Goal: Complete application form: Complete application form

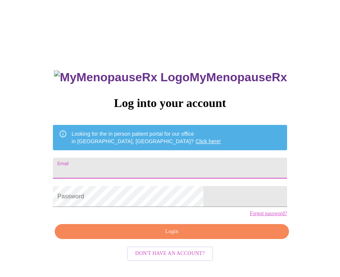
click at [192, 165] on input "Email" at bounding box center [170, 168] width 234 height 21
type input "[EMAIL_ADDRESS][DOMAIN_NAME]"
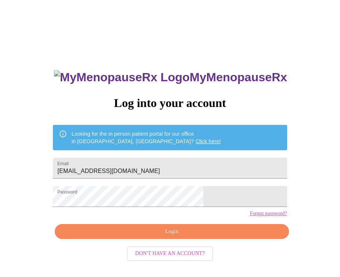
click at [219, 236] on span "Login" at bounding box center [171, 231] width 217 height 9
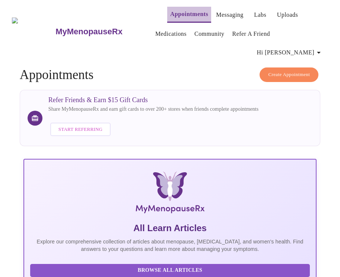
click at [187, 14] on link "Appointments" at bounding box center [189, 14] width 38 height 10
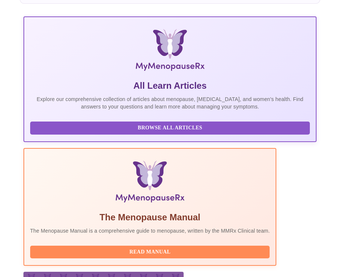
scroll to position [186, 0]
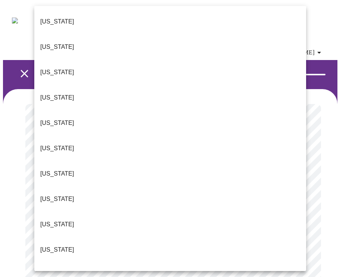
click at [61, 144] on p "Colorado" at bounding box center [57, 148] width 34 height 9
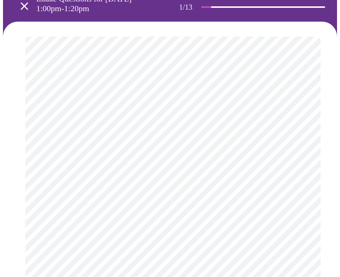
scroll to position [112, 0]
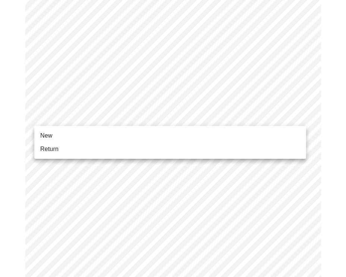
click at [183, 120] on body "MyMenopauseRx Appointments Messaging Labs Uploads Medications Community Refer a…" at bounding box center [173, 248] width 340 height 715
click at [53, 149] on span "Return" at bounding box center [49, 149] width 18 height 9
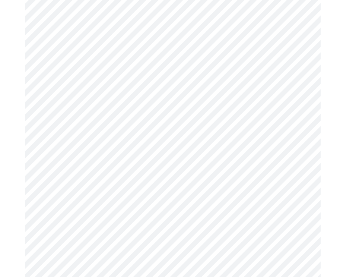
scroll to position [335, 0]
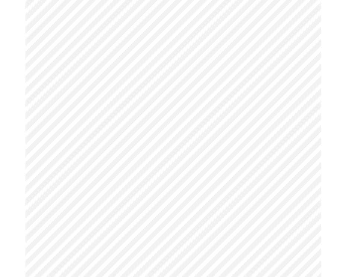
click at [231, 249] on body "MyMenopauseRx Appointments Messaging Labs Uploads Medications Community Refer a…" at bounding box center [173, 20] width 340 height 704
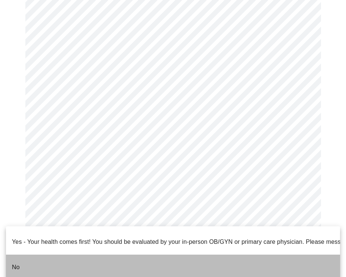
click at [104, 262] on li "No" at bounding box center [173, 266] width 334 height 25
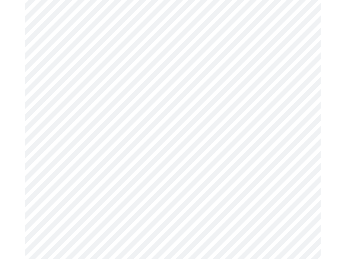
scroll to position [0, 0]
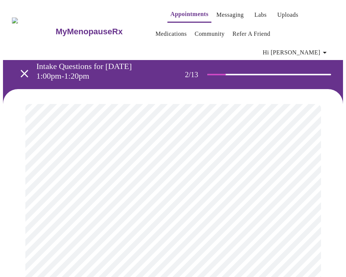
click at [158, 159] on body "MyMenopauseRx Appointments Messaging Labs Uploads Medications Community Refer a…" at bounding box center [173, 244] width 340 height 482
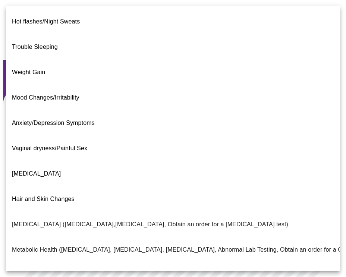
click at [65, 87] on span "Mood Changes/Irritability" at bounding box center [45, 97] width 67 height 21
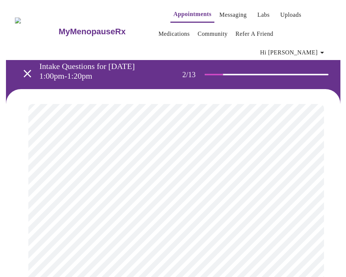
scroll to position [177, 0]
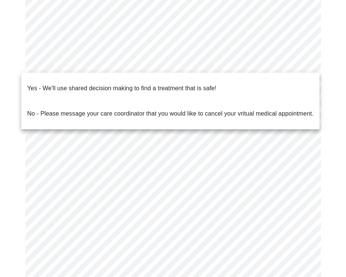
click at [147, 68] on body "MyMenopauseRx Appointments Messaging Labs Uploads Medications Community Refer a…" at bounding box center [173, 64] width 340 height 477
click at [142, 84] on p "Yes - We'll use shared decision making to find a treatment that is safe!" at bounding box center [121, 88] width 189 height 9
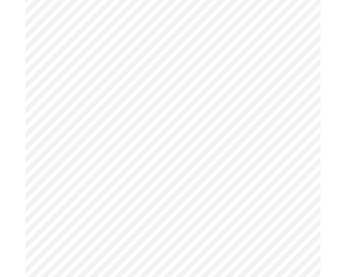
scroll to position [0, 0]
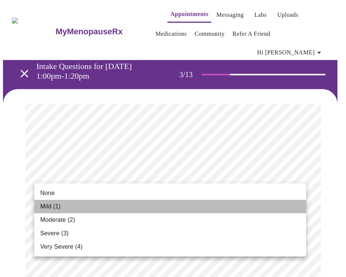
click at [126, 204] on li "Mild (1)" at bounding box center [170, 206] width 272 height 13
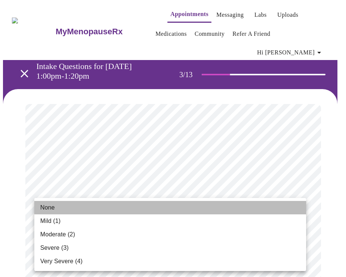
click at [95, 210] on li "None" at bounding box center [170, 207] width 272 height 13
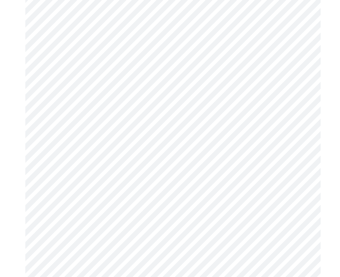
scroll to position [186, 0]
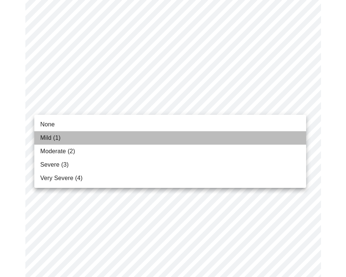
click at [63, 141] on li "Mild (1)" at bounding box center [170, 137] width 272 height 13
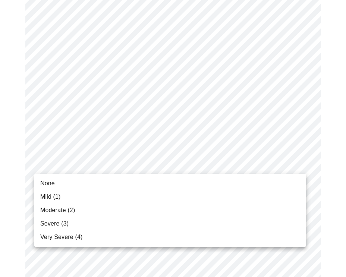
click at [60, 198] on span "Mild (1)" at bounding box center [50, 196] width 20 height 9
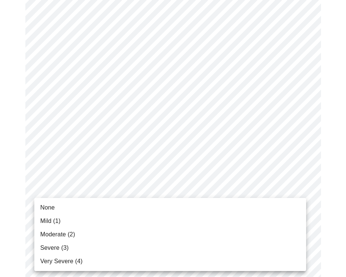
click at [65, 231] on span "Moderate (2)" at bounding box center [57, 234] width 35 height 9
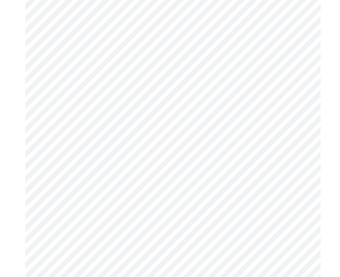
scroll to position [261, 0]
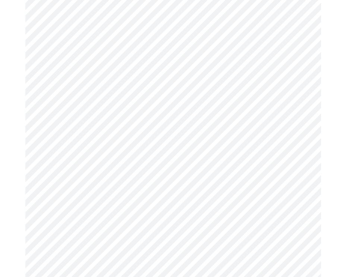
click at [232, 191] on body "MyMenopauseRx Appointments Messaging Labs Uploads Medications Community Refer a…" at bounding box center [173, 228] width 340 height 973
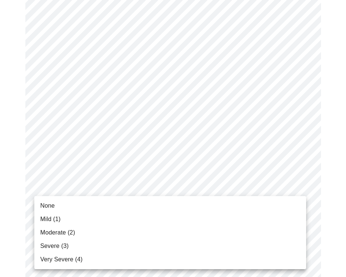
click at [82, 217] on li "Mild (1)" at bounding box center [170, 218] width 272 height 13
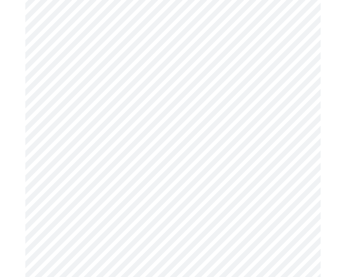
scroll to position [372, 0]
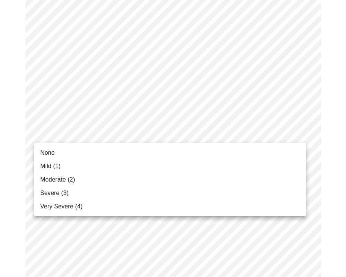
click at [250, 136] on body "MyMenopauseRx Appointments Messaging Labs Uploads Medications Community Refer a…" at bounding box center [173, 112] width 340 height 962
click at [50, 171] on li "Mild (1)" at bounding box center [170, 165] width 272 height 13
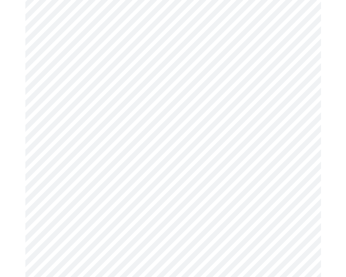
click at [80, 193] on body "MyMenopauseRx Appointments Messaging Labs Uploads Medications Community Refer a…" at bounding box center [173, 107] width 340 height 952
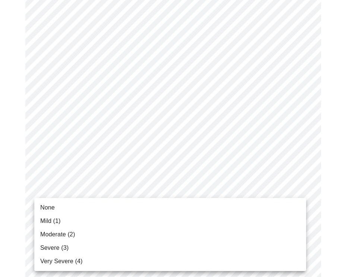
click at [63, 249] on span "Severe (3)" at bounding box center [54, 247] width 28 height 9
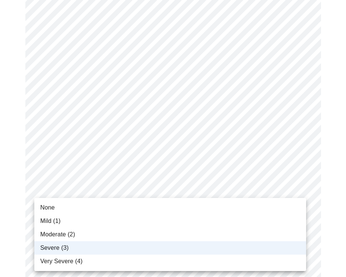
click at [247, 196] on body "MyMenopauseRx Appointments Messaging Labs Uploads Medications Community Refer a…" at bounding box center [173, 102] width 340 height 942
click at [94, 260] on li "Very Severe (4)" at bounding box center [170, 260] width 272 height 13
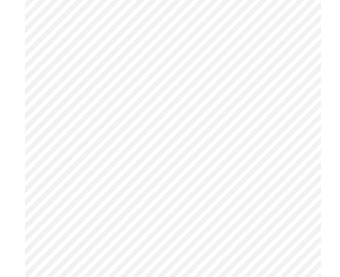
scroll to position [484, 0]
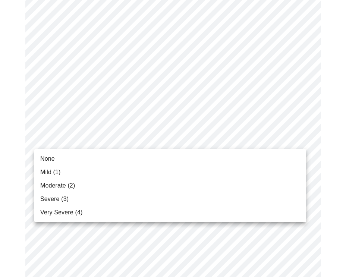
click at [51, 182] on span "Moderate (2)" at bounding box center [57, 185] width 35 height 9
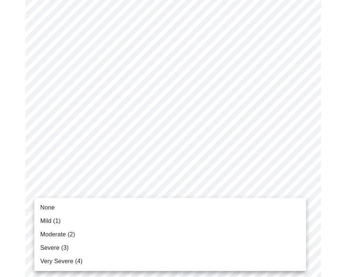
click at [71, 231] on span "Moderate (2)" at bounding box center [57, 234] width 35 height 9
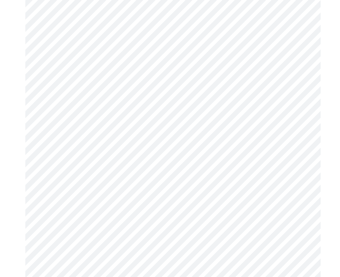
scroll to position [596, 0]
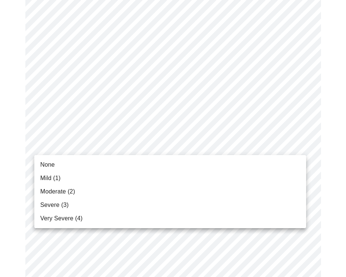
click at [71, 188] on span "Moderate (2)" at bounding box center [57, 191] width 35 height 9
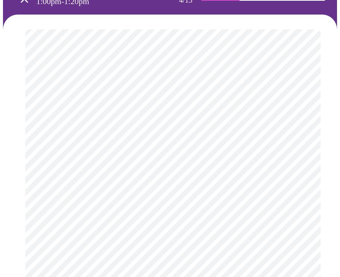
scroll to position [261, 0]
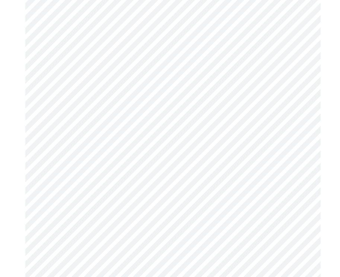
click at [250, 175] on body "MyMenopauseRx Appointments Messaging Labs Uploads Medications Community Refer a…" at bounding box center [170, 111] width 334 height 739
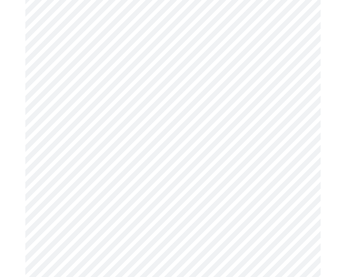
scroll to position [372, 0]
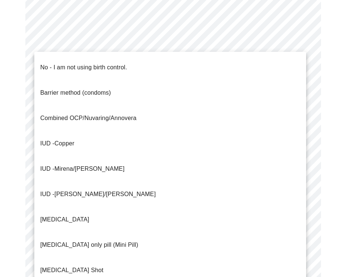
click at [60, 64] on p "No - I am not using birth control." at bounding box center [83, 67] width 87 height 9
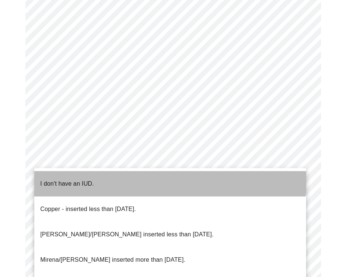
click at [157, 174] on li "I don't have an IUD." at bounding box center [170, 183] width 272 height 25
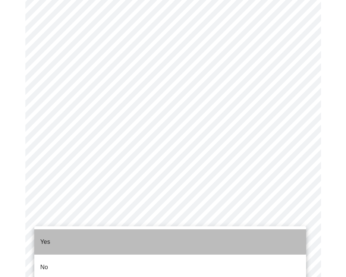
click at [132, 233] on li "Yes" at bounding box center [170, 241] width 272 height 25
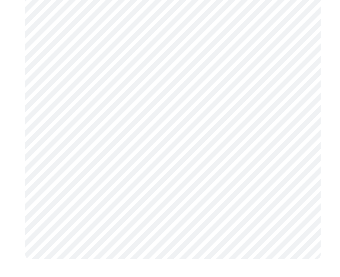
scroll to position [0, 0]
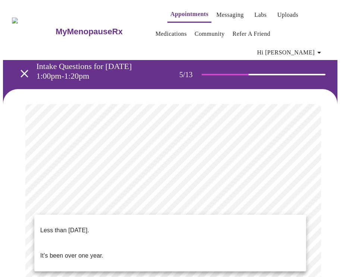
click at [243, 203] on body "MyMenopauseRx Appointments Messaging Labs Uploads Medications Community Refer a…" at bounding box center [173, 279] width 340 height 552
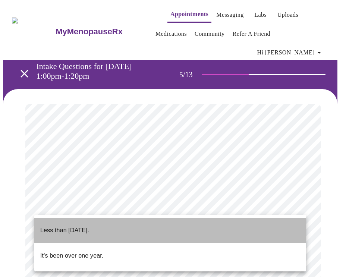
click at [112, 220] on li "Less than one year ago." at bounding box center [170, 230] width 272 height 25
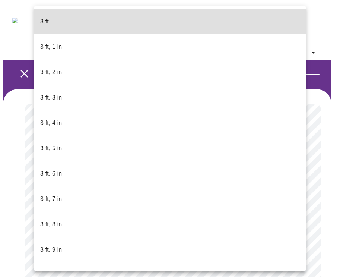
click at [290, 229] on body "MyMenopauseRx Appointments Messaging Labs Uploads Medications Community Refer a…" at bounding box center [170, 219] width 334 height 432
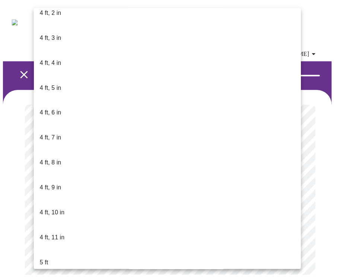
scroll to position [410, 0]
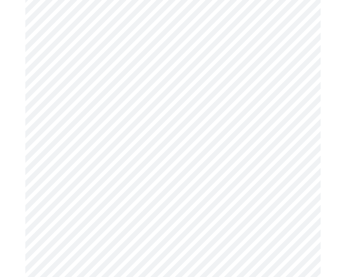
scroll to position [1937, 0]
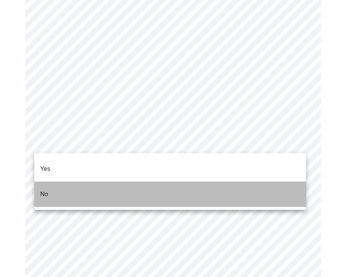
click at [80, 181] on li "No" at bounding box center [170, 193] width 272 height 25
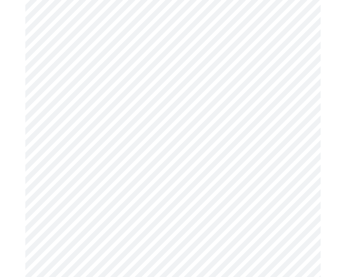
scroll to position [596, 0]
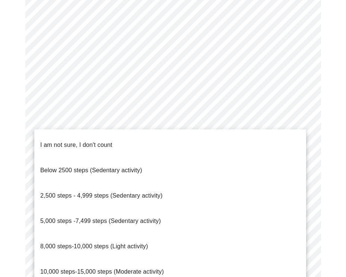
click at [127, 243] on span "8,000 steps-10,000 steps (Light activity)" at bounding box center [94, 246] width 108 height 6
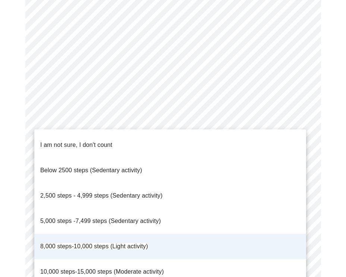
click at [155, 268] on span "10,000 steps-15,000 steps (Moderate activity)" at bounding box center [101, 271] width 123 height 6
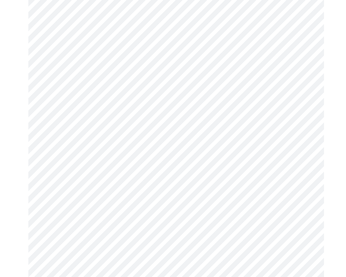
scroll to position [705, 0]
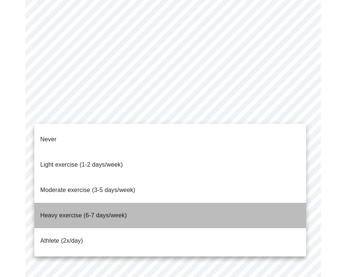
click at [104, 212] on span "Heavy exercise (6-7 days/week)" at bounding box center [83, 215] width 86 height 6
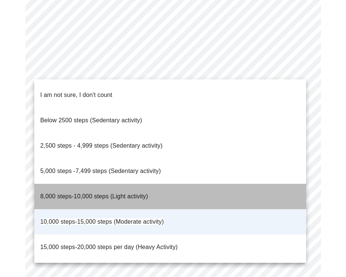
click at [131, 193] on span "8,000 steps-10,000 steps (Light activity)" at bounding box center [94, 196] width 108 height 6
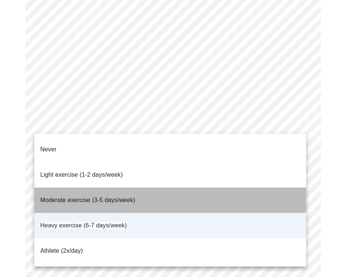
click at [123, 196] on p "Moderate exercise (3-5 days/week)" at bounding box center [87, 200] width 95 height 9
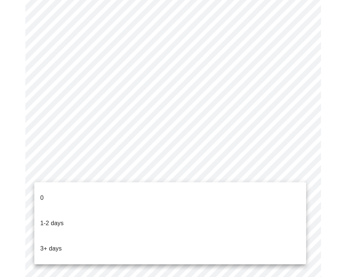
click at [66, 236] on li "3+ days" at bounding box center [170, 248] width 272 height 25
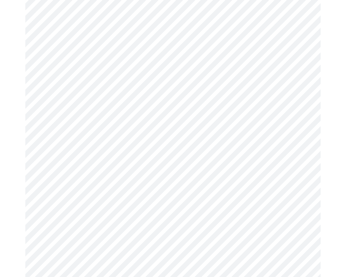
scroll to position [431, 0]
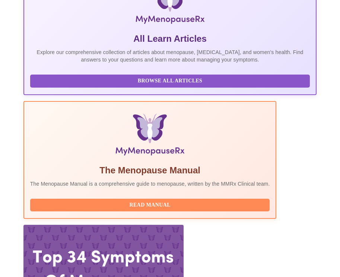
scroll to position [410, 0]
